Goal: Information Seeking & Learning: Learn about a topic

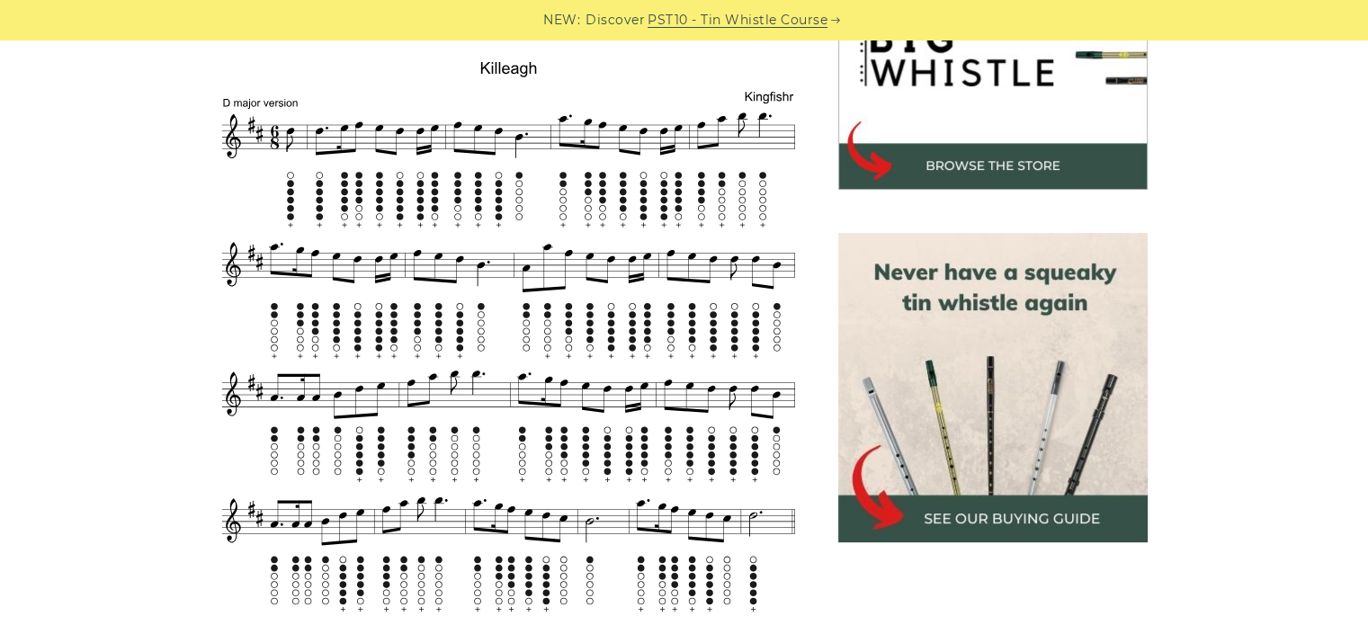
scroll to position [615, 0]
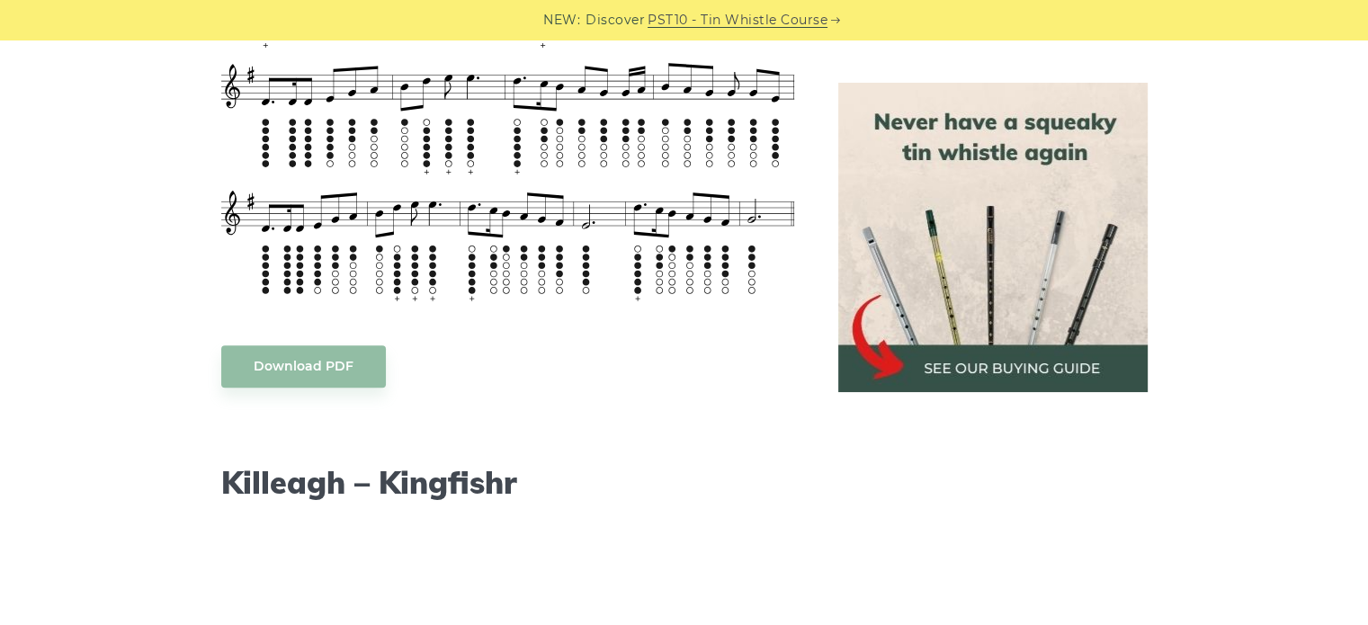
scroll to position [1414, 0]
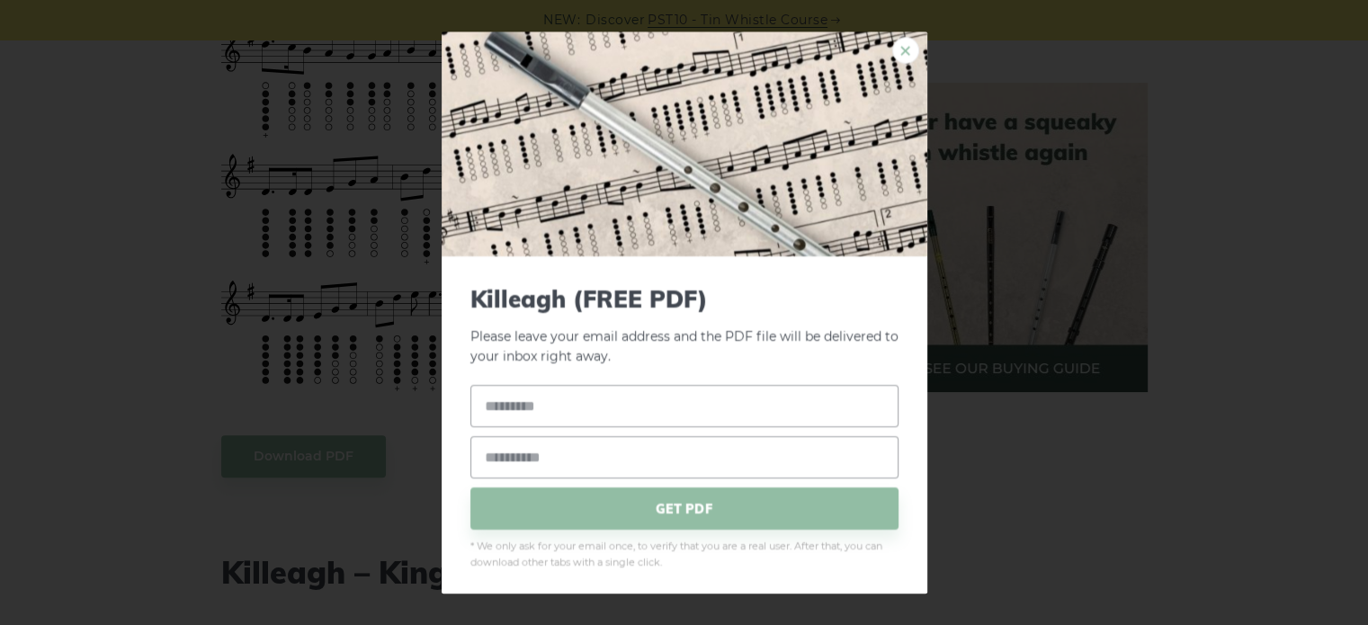
click at [896, 47] on link "×" at bounding box center [905, 50] width 27 height 27
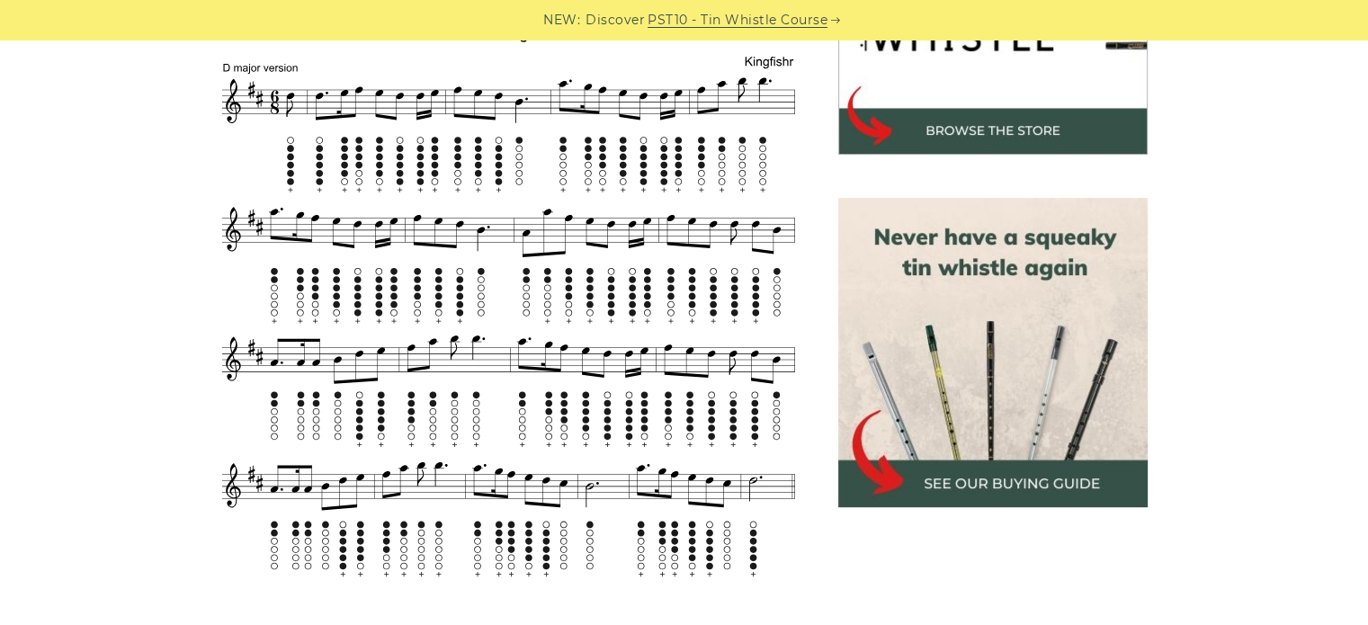
scroll to position [673, 0]
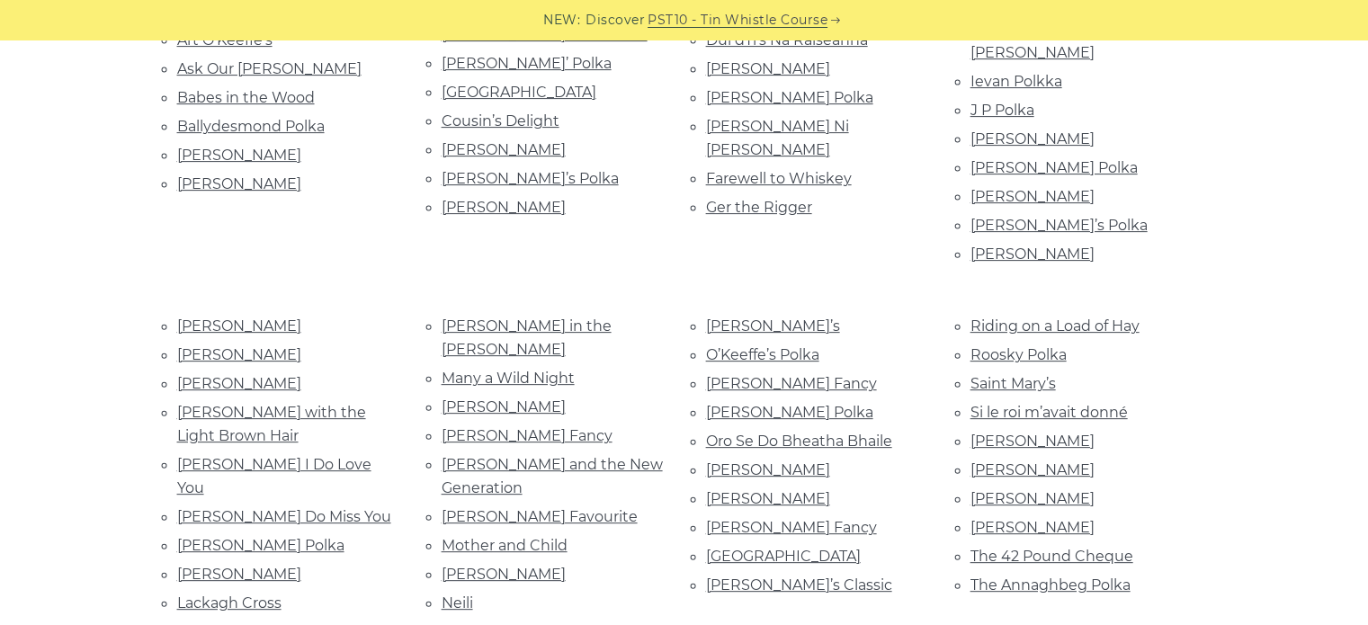
scroll to position [617, 0]
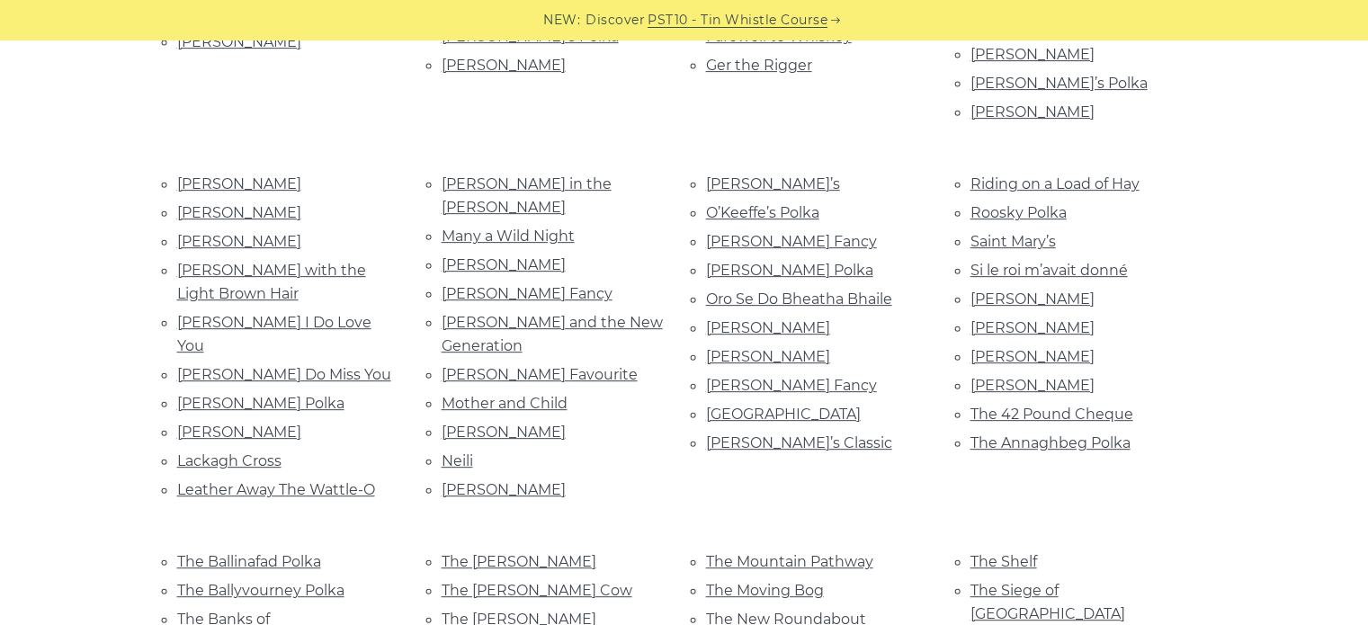
drag, startPoint x: 1380, startPoint y: 139, endPoint x: 1380, endPoint y: 290, distance: 151.1
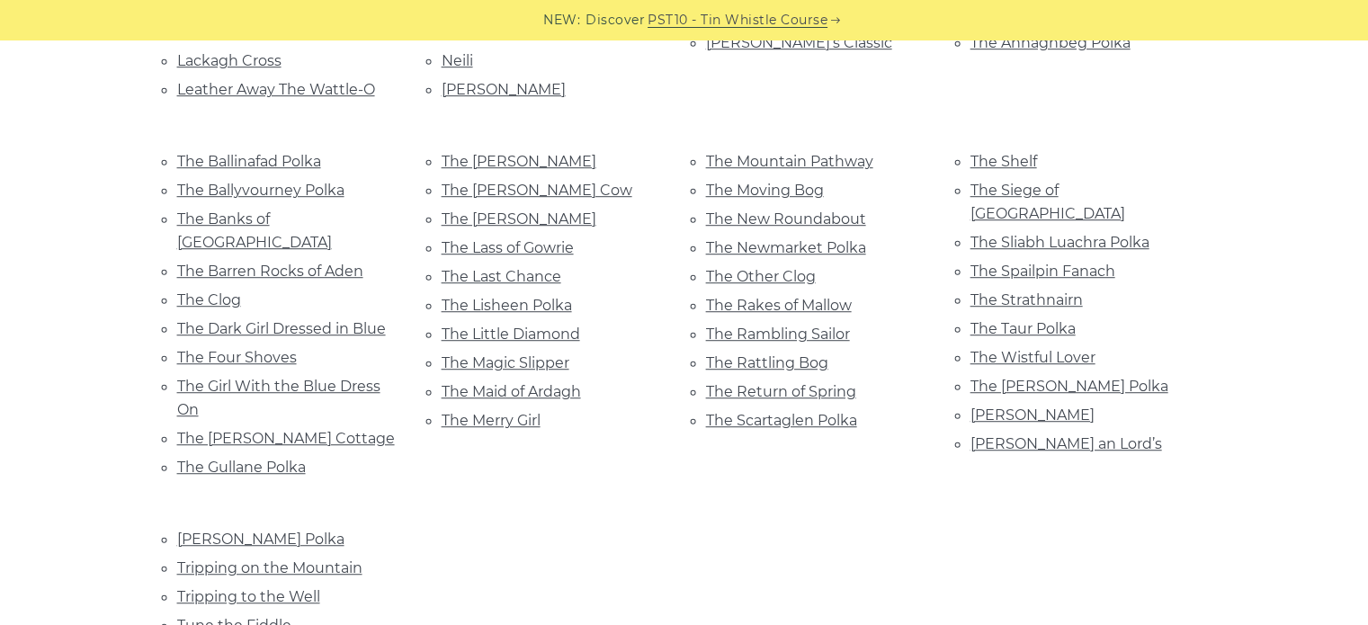
scroll to position [1141, 0]
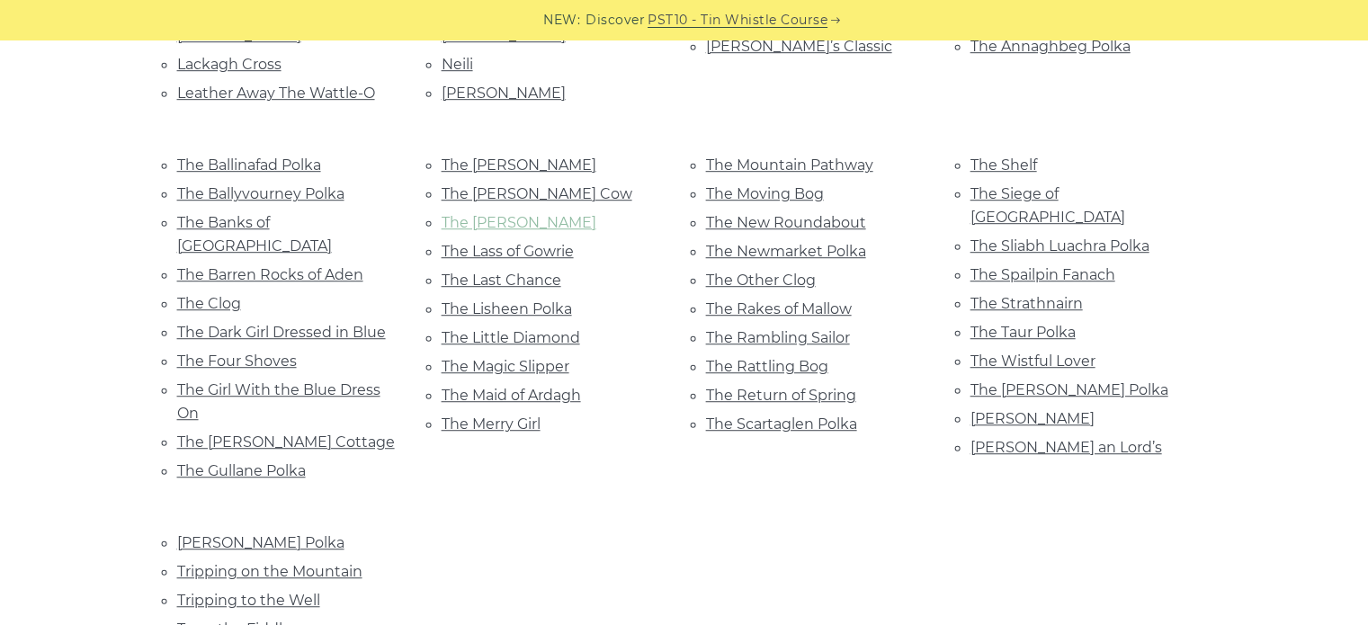
click at [472, 214] on link "The [PERSON_NAME]" at bounding box center [518, 222] width 155 height 17
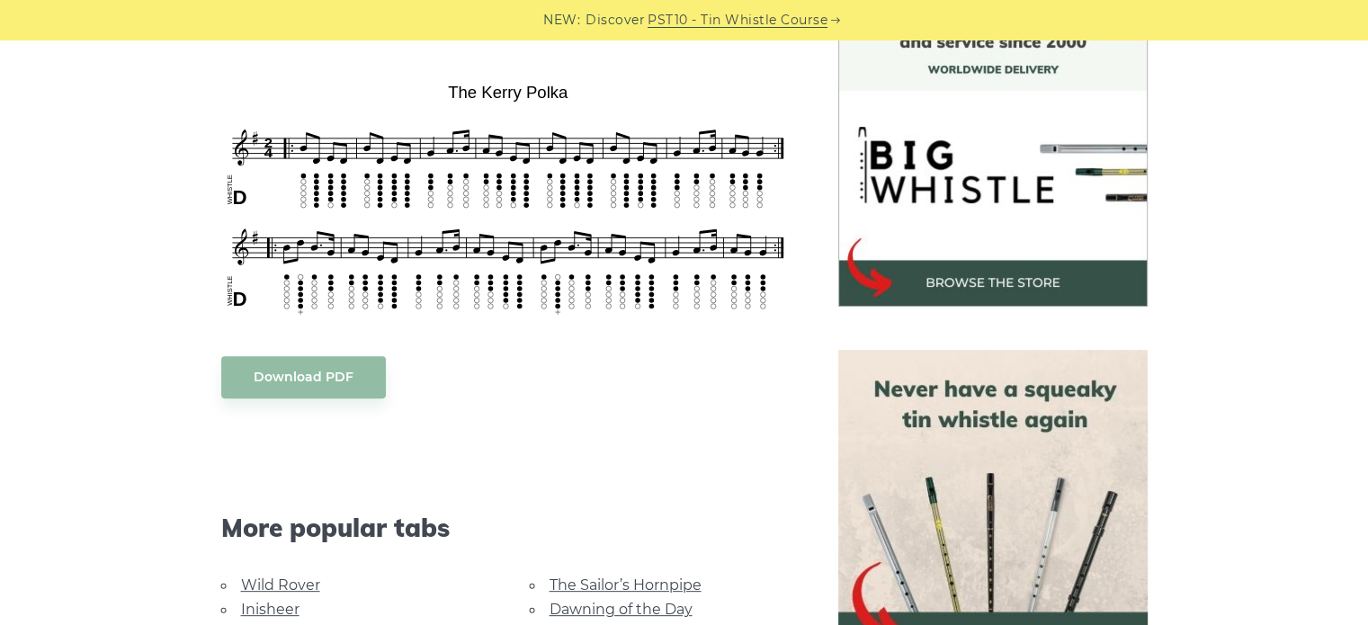
scroll to position [496, 0]
